Goal: Information Seeking & Learning: Learn about a topic

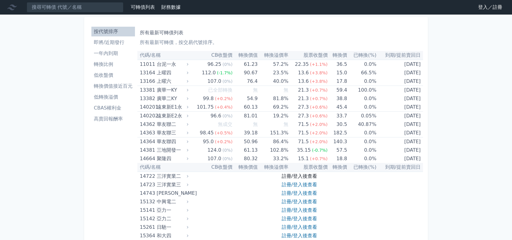
click at [302, 176] on link "註冊/登入後查看" at bounding box center [299, 176] width 35 height 6
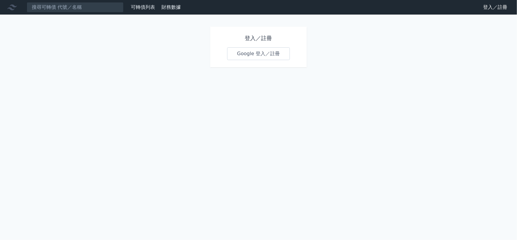
click at [267, 53] on link "Google 登入／註冊" at bounding box center [258, 53] width 63 height 13
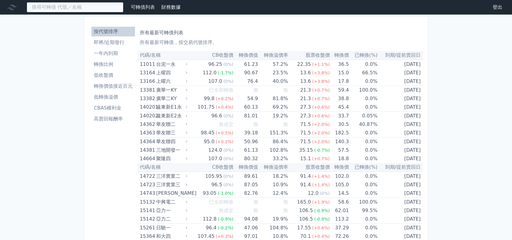
click at [82, 7] on input at bounding box center [75, 7] width 97 height 10
click at [84, 3] on input at bounding box center [75, 7] width 97 height 10
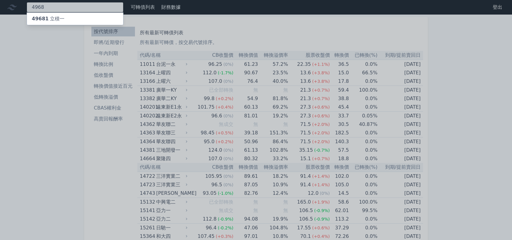
type input "4968"
click at [75, 17] on div "49681 立積一" at bounding box center [75, 19] width 96 height 12
